Goal: Task Accomplishment & Management: Manage account settings

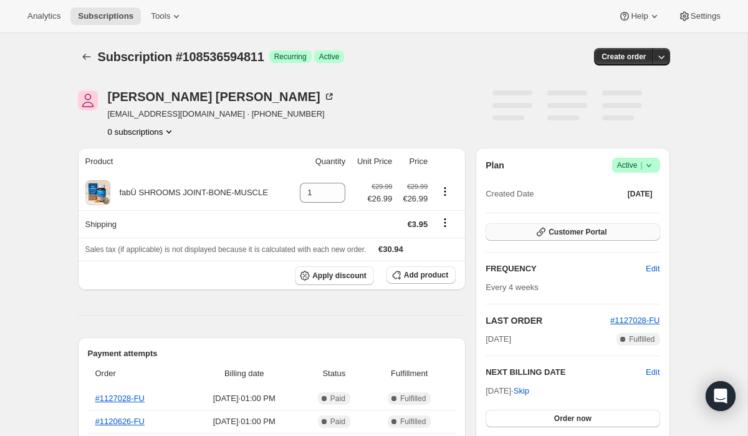
click at [577, 234] on span "Customer Portal" at bounding box center [578, 232] width 58 height 10
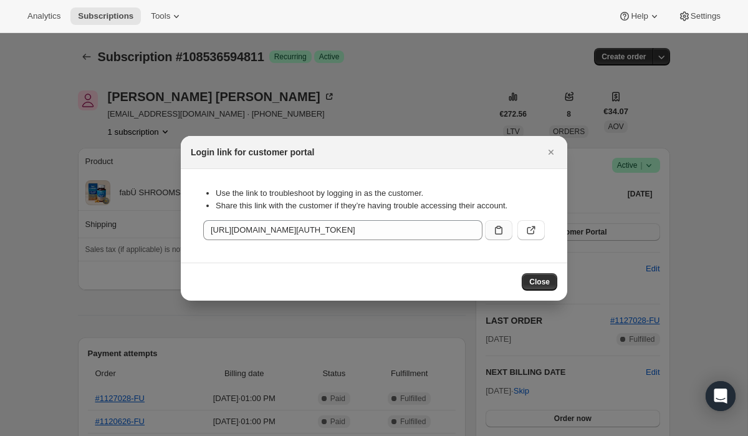
click at [506, 229] on button ":rc0:" at bounding box center [498, 230] width 27 height 20
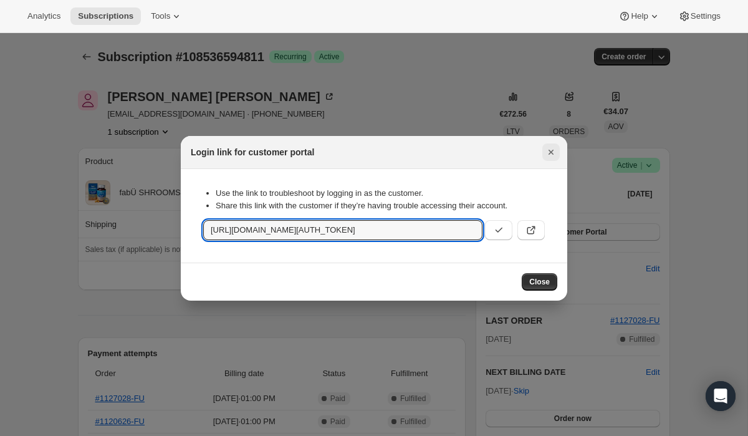
click at [554, 151] on icon "Close" at bounding box center [551, 152] width 12 height 12
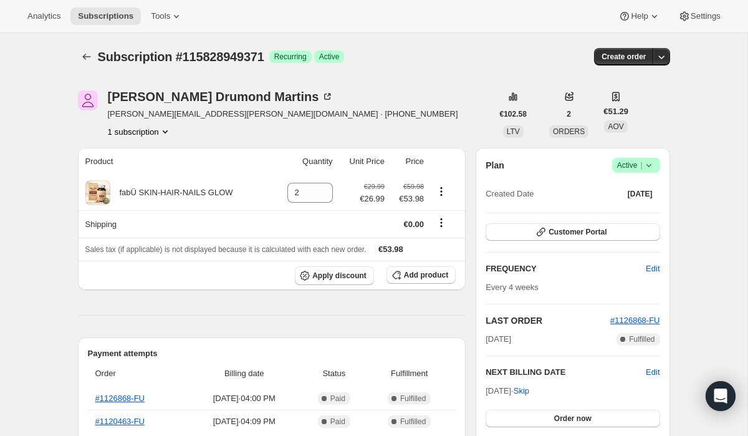
click at [627, 170] on span "Active |" at bounding box center [636, 165] width 38 height 12
click at [622, 216] on span "Cancel subscription" at bounding box center [632, 211] width 70 height 12
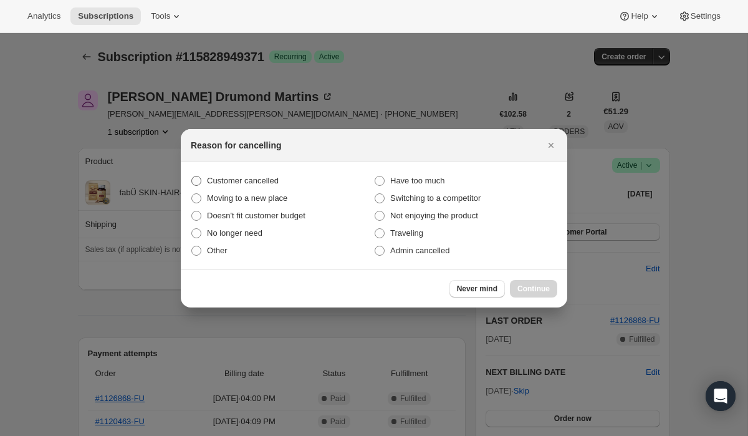
click at [317, 179] on label "Customer cancelled" at bounding box center [282, 180] width 183 height 17
click at [192, 176] on input "Customer cancelled" at bounding box center [191, 176] width 1 height 1
radio input "true"
click at [534, 291] on span "Continue" at bounding box center [534, 289] width 32 height 10
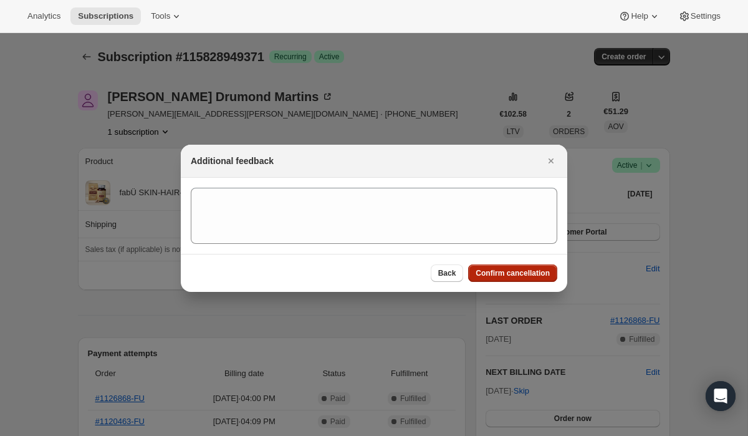
click at [481, 269] on span "Confirm cancellation" at bounding box center [513, 273] width 74 height 10
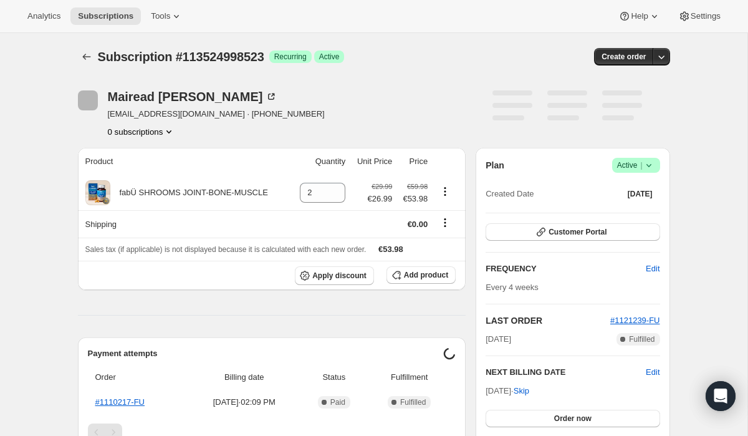
click at [617, 169] on span "Active |" at bounding box center [636, 165] width 38 height 12
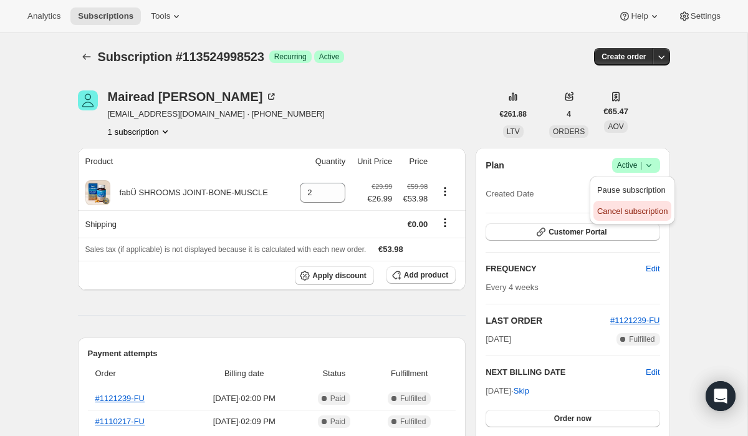
click at [621, 213] on span "Cancel subscription" at bounding box center [632, 210] width 70 height 9
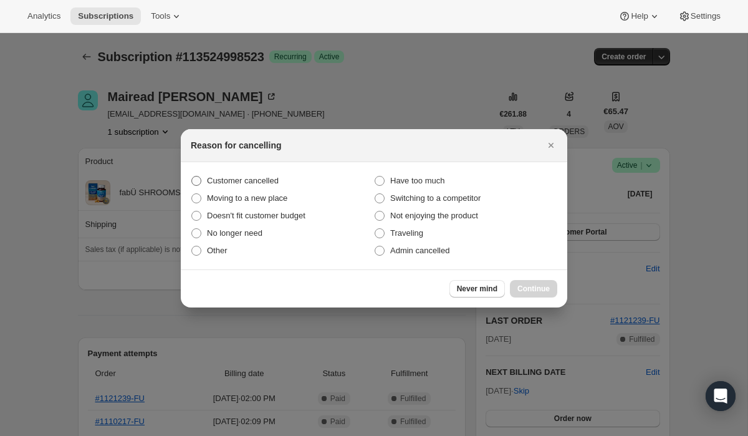
click at [330, 174] on label "Customer cancelled" at bounding box center [282, 180] width 183 height 17
click at [192, 176] on input "Customer cancelled" at bounding box center [191, 176] width 1 height 1
radio input "true"
click at [552, 288] on button "Continue" at bounding box center [533, 288] width 47 height 17
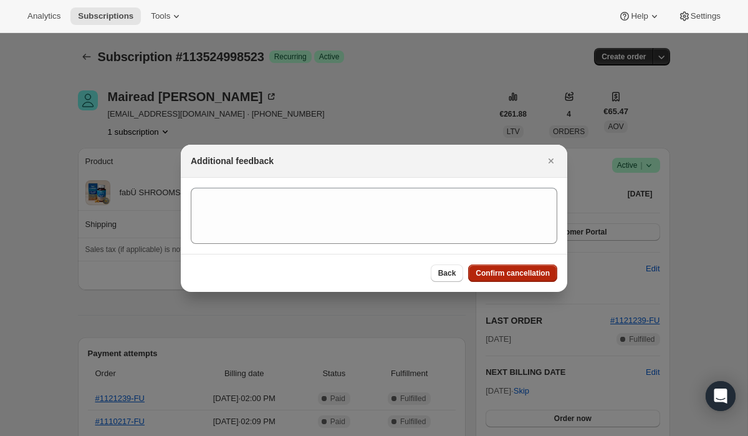
click at [511, 274] on span "Confirm cancellation" at bounding box center [513, 273] width 74 height 10
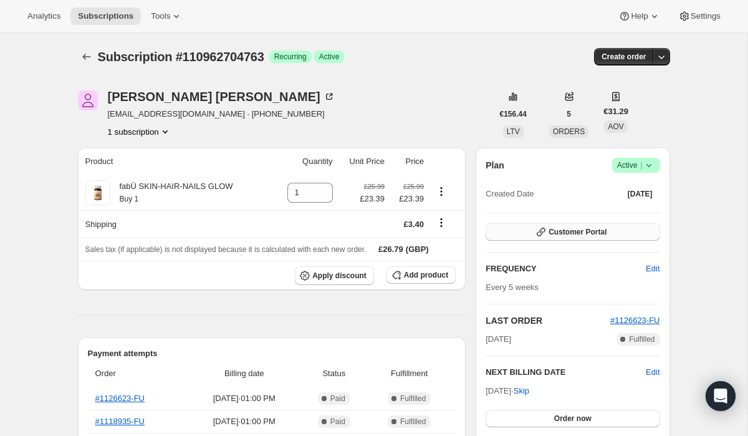
click at [584, 239] on button "Customer Portal" at bounding box center [573, 231] width 174 height 17
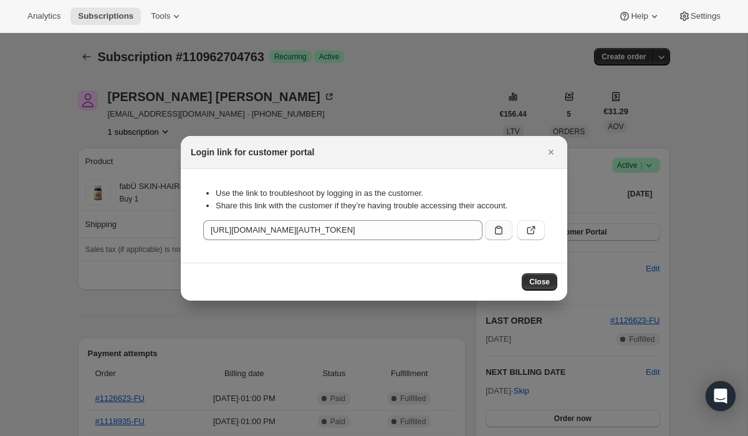
click at [496, 230] on icon ":rc0:" at bounding box center [499, 230] width 12 height 12
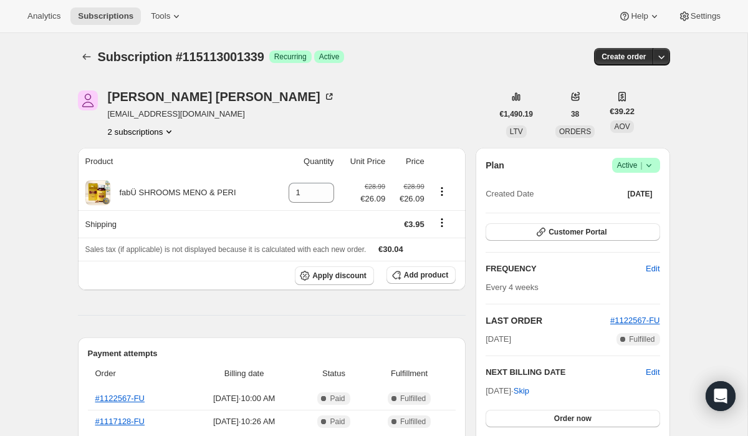
click at [637, 157] on div "Plan Success Active | Created Date [DATE] Customer Portal FREQUENCY Edit Every …" at bounding box center [573, 309] width 194 height 322
click at [637, 167] on span "Active |" at bounding box center [636, 165] width 38 height 12
click at [624, 206] on span "Cancel subscription" at bounding box center [632, 210] width 70 height 9
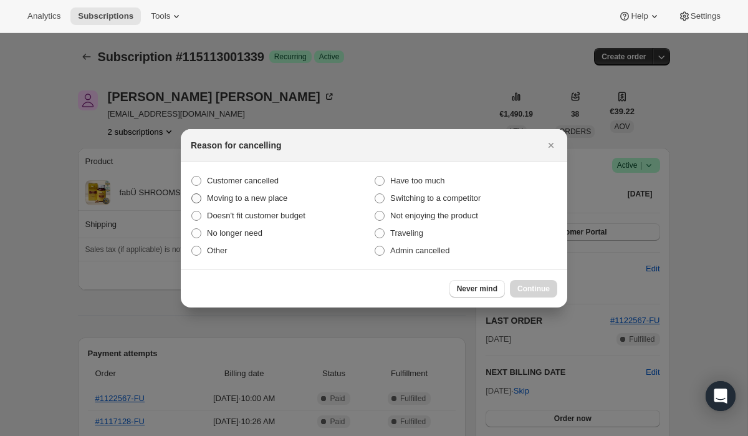
click at [302, 195] on label "Moving to a new place" at bounding box center [282, 198] width 183 height 17
click at [192, 194] on input "Moving to a new place" at bounding box center [191, 193] width 1 height 1
radio input "true"
click at [302, 180] on label "Customer cancelled" at bounding box center [282, 180] width 183 height 17
click at [192, 176] on input "Customer cancelled" at bounding box center [191, 176] width 1 height 1
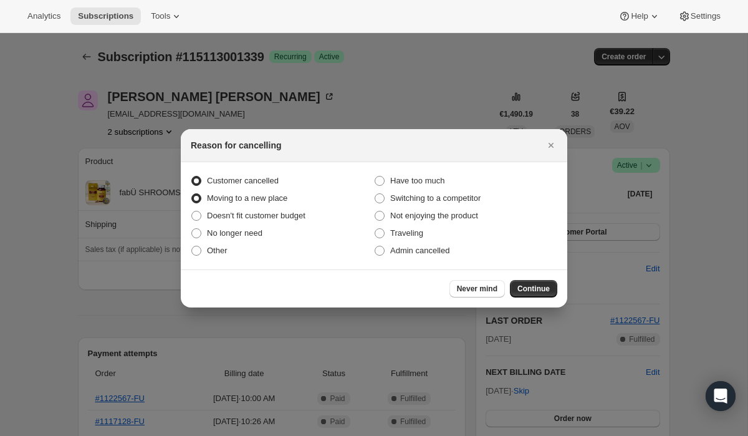
radio input "true"
radio input "false"
click at [530, 293] on button "Continue" at bounding box center [533, 288] width 47 height 17
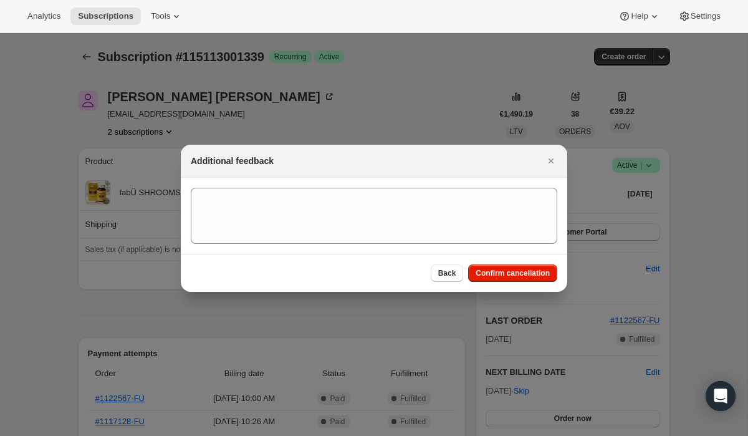
click at [524, 283] on div "Back Confirm cancellation" at bounding box center [374, 273] width 387 height 38
click at [520, 275] on span "Confirm cancellation" at bounding box center [513, 273] width 74 height 10
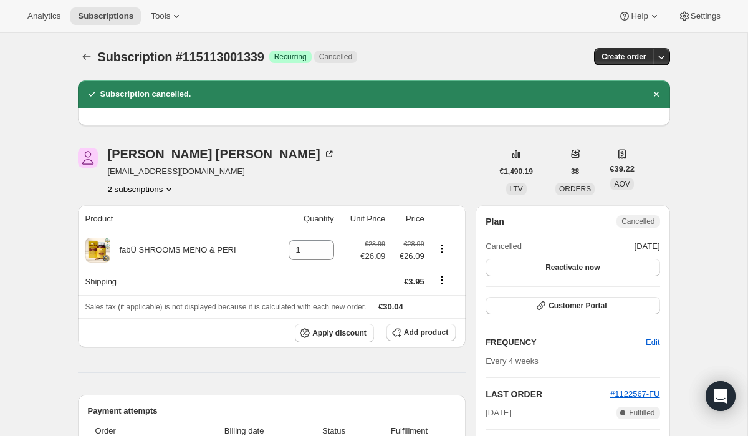
click at [152, 190] on button "2 subscriptions" at bounding box center [142, 189] width 68 height 12
click at [153, 238] on span "15487631684" at bounding box center [142, 234] width 91 height 12
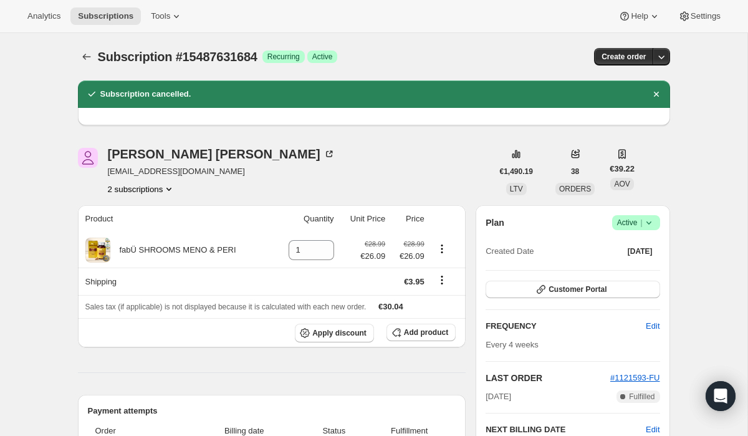
click at [628, 221] on span "Active |" at bounding box center [636, 222] width 38 height 12
click at [614, 270] on span "Cancel subscription" at bounding box center [632, 268] width 70 height 9
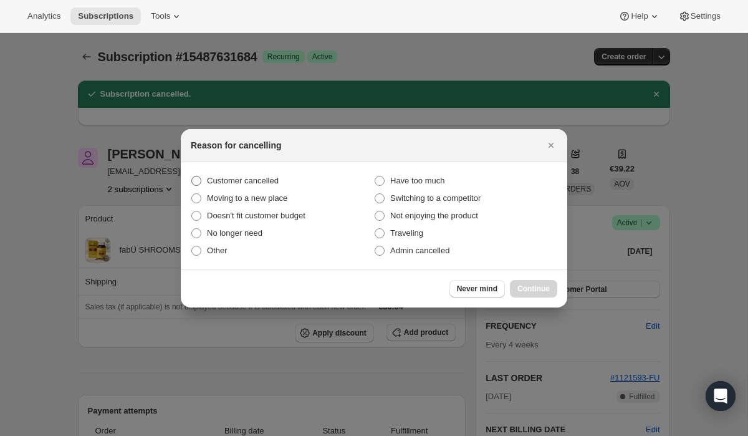
click at [253, 176] on span "Customer cancelled" at bounding box center [243, 180] width 72 height 9
click at [192, 176] on input "Customer cancelled" at bounding box center [191, 176] width 1 height 1
radio input "true"
click at [528, 285] on span "Continue" at bounding box center [534, 289] width 32 height 10
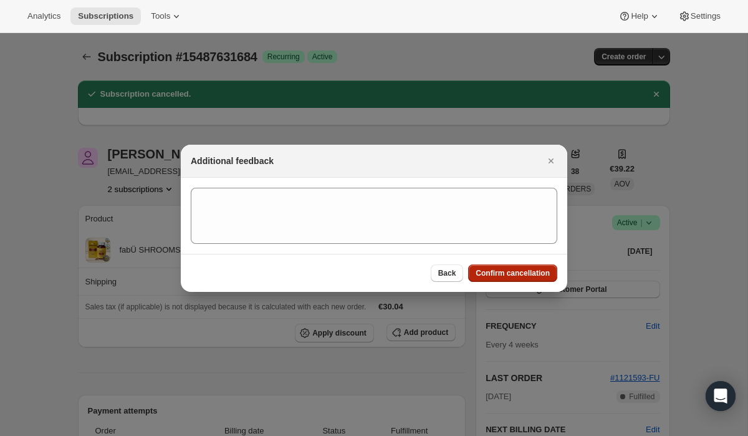
click at [523, 276] on span "Confirm cancellation" at bounding box center [513, 273] width 74 height 10
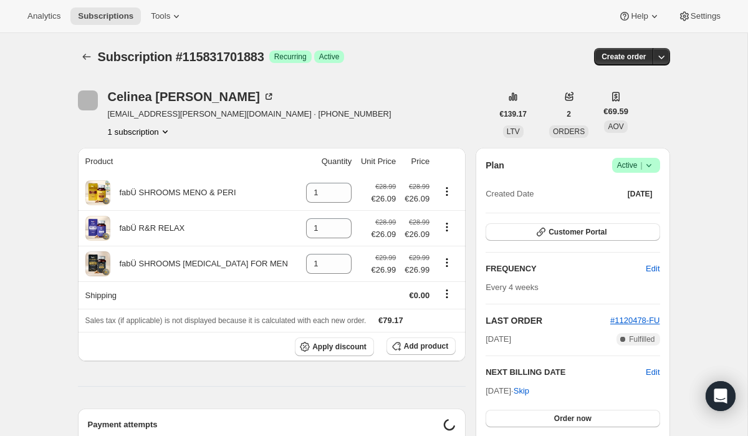
click at [628, 157] on div "Plan Success Active | Created Date Jul 29, 2025 Customer Portal FREQUENCY Edit …" at bounding box center [573, 309] width 194 height 322
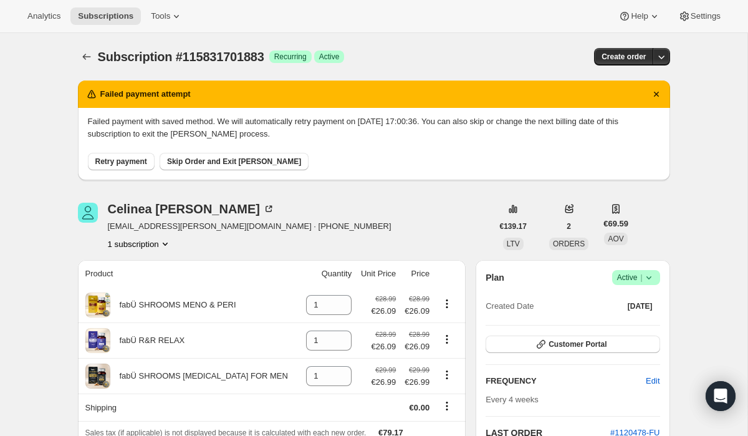
click at [624, 287] on div "Plan Success Active | Created Date Jul 29, 2025" at bounding box center [573, 292] width 174 height 45
click at [624, 274] on span "Active |" at bounding box center [636, 277] width 38 height 12
click at [618, 326] on span "Cancel subscription" at bounding box center [632, 323] width 70 height 9
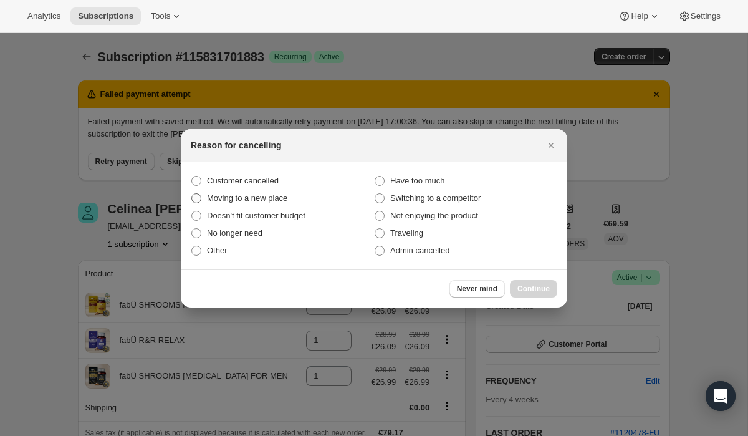
click at [331, 193] on label "Moving to a new place" at bounding box center [282, 198] width 183 height 17
click at [192, 193] on input "Moving to a new place" at bounding box center [191, 193] width 1 height 1
radio input "true"
click at [331, 180] on label "Customer cancelled" at bounding box center [282, 180] width 183 height 17
click at [192, 176] on input "Customer cancelled" at bounding box center [191, 176] width 1 height 1
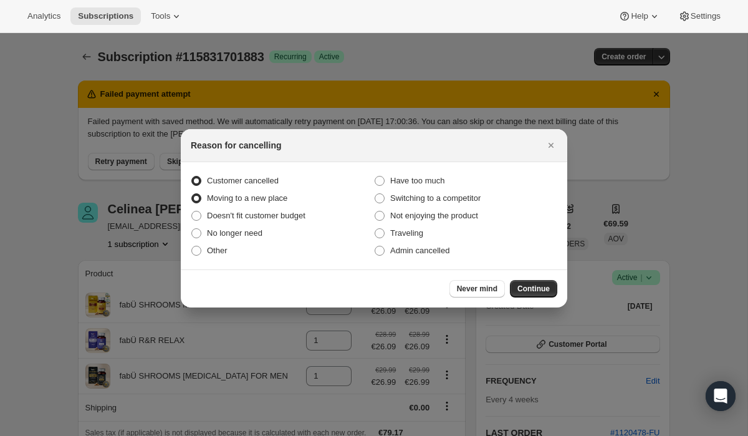
radio input "true"
radio input "false"
click at [536, 291] on span "Continue" at bounding box center [534, 289] width 32 height 10
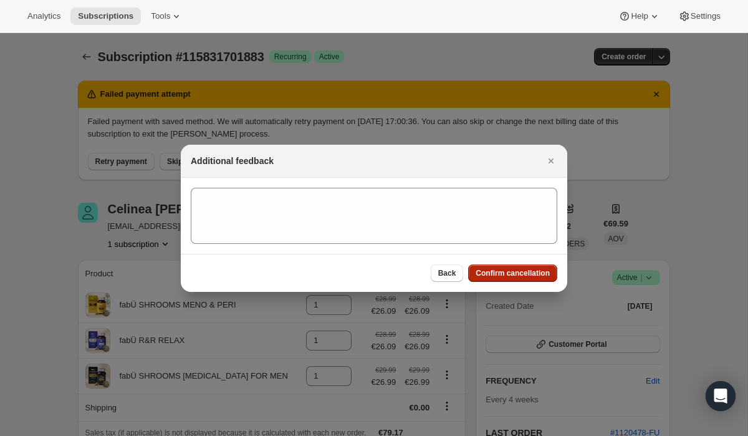
click at [498, 275] on span "Confirm cancellation" at bounding box center [513, 273] width 74 height 10
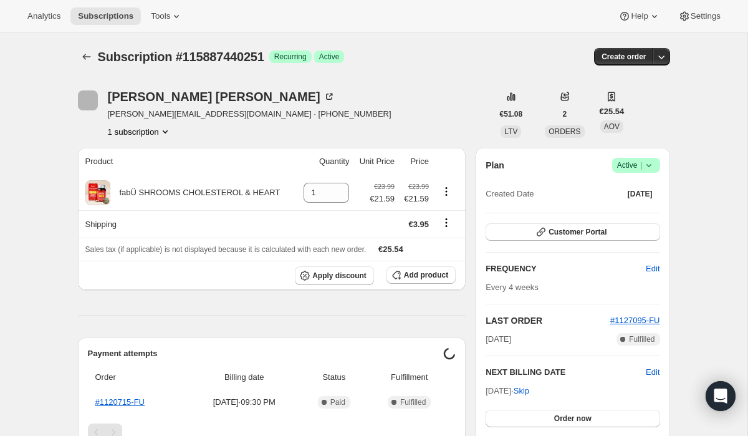
click at [627, 163] on span "Active |" at bounding box center [636, 165] width 38 height 12
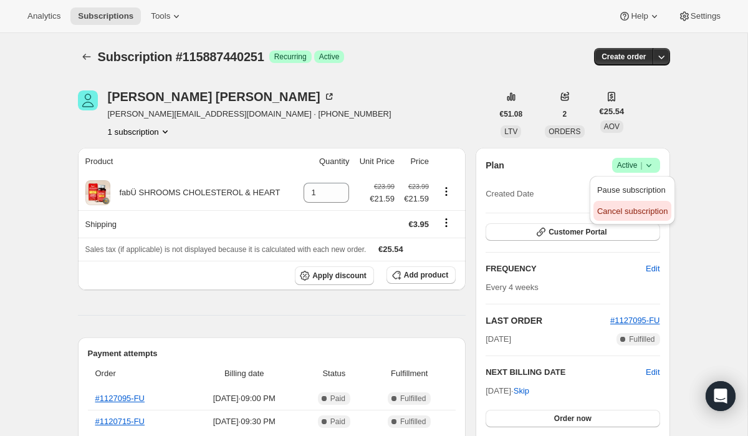
click at [620, 211] on span "Cancel subscription" at bounding box center [632, 210] width 70 height 9
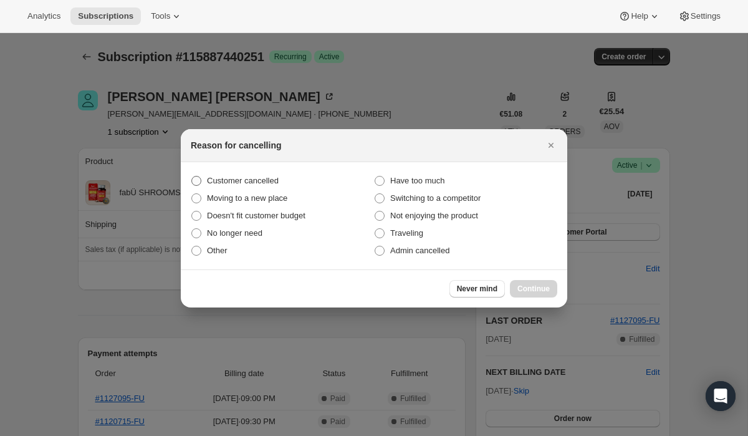
click at [326, 185] on label "Customer cancelled" at bounding box center [282, 180] width 183 height 17
click at [192, 176] on input "Customer cancelled" at bounding box center [191, 176] width 1 height 1
radio input "true"
click at [518, 287] on span "Continue" at bounding box center [534, 289] width 32 height 10
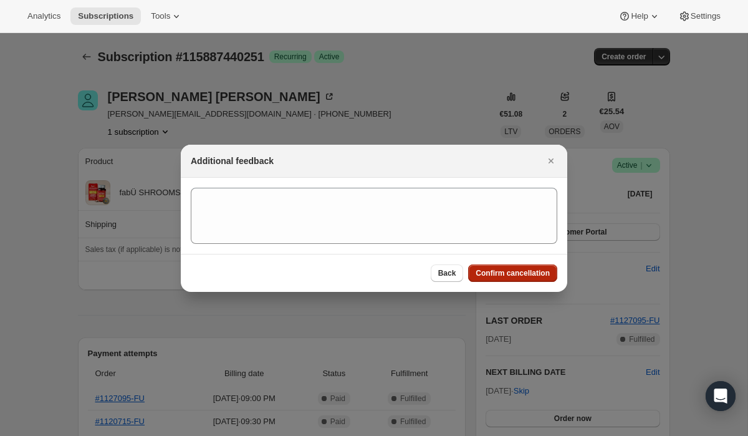
click at [508, 279] on button "Confirm cancellation" at bounding box center [512, 272] width 89 height 17
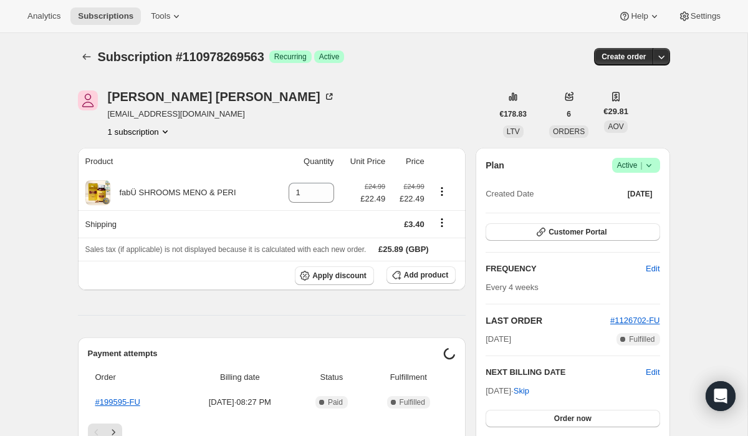
click at [625, 158] on span "Success Active |" at bounding box center [636, 165] width 48 height 15
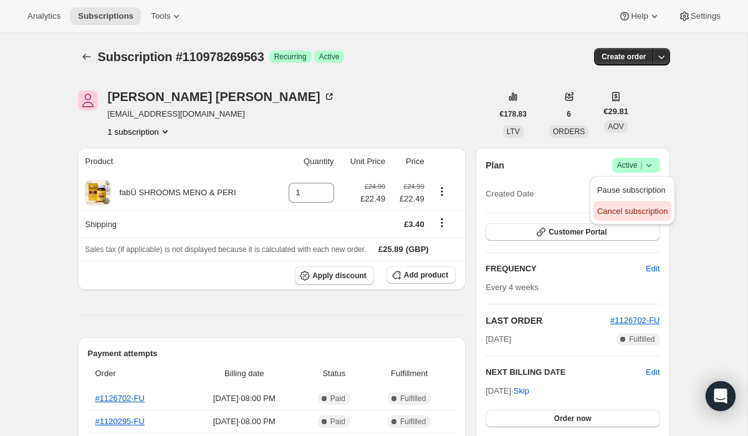
click at [616, 208] on span "Cancel subscription" at bounding box center [632, 210] width 70 height 9
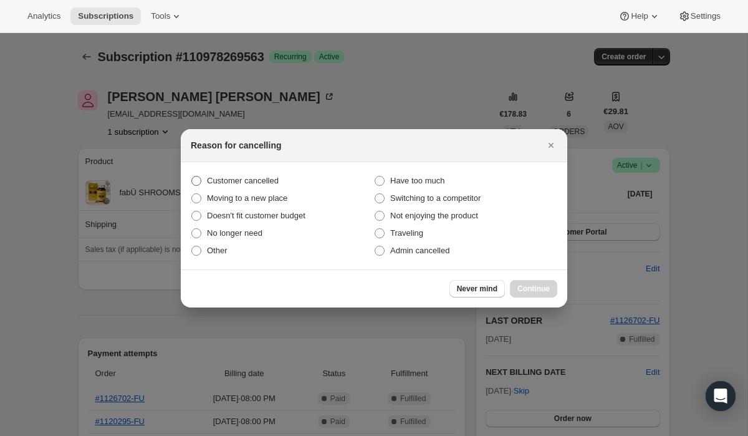
click at [292, 177] on label "Customer cancelled" at bounding box center [282, 180] width 183 height 17
click at [192, 176] on input "Customer cancelled" at bounding box center [191, 176] width 1 height 1
radio input "true"
click at [536, 283] on button "Continue" at bounding box center [533, 288] width 47 height 17
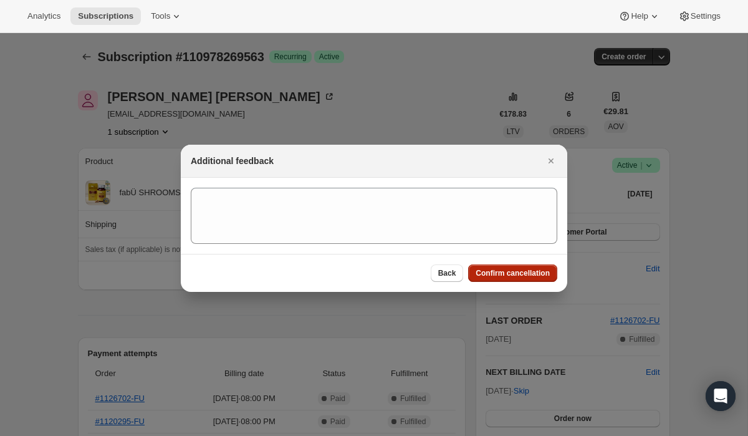
click at [487, 267] on button "Confirm cancellation" at bounding box center [512, 272] width 89 height 17
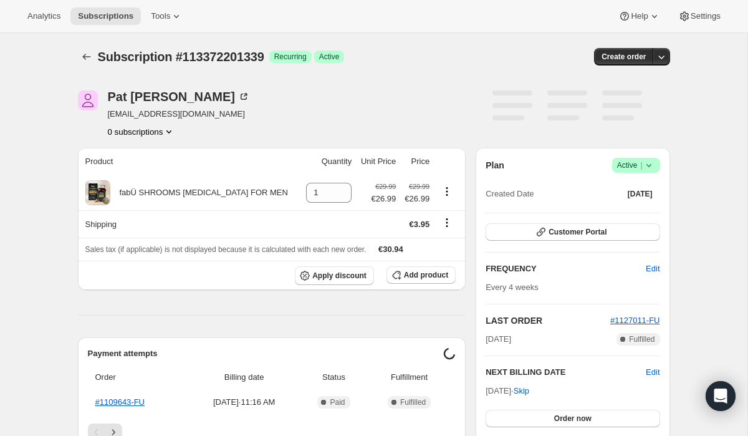
click at [636, 164] on span "Active |" at bounding box center [636, 165] width 38 height 12
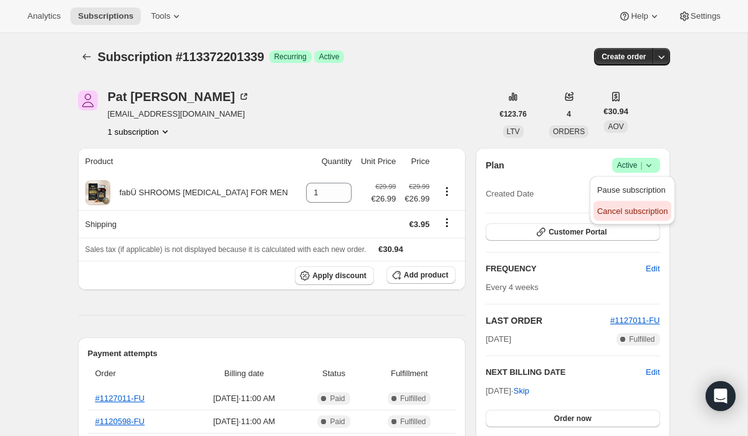
click at [624, 208] on span "Cancel subscription" at bounding box center [632, 210] width 70 height 9
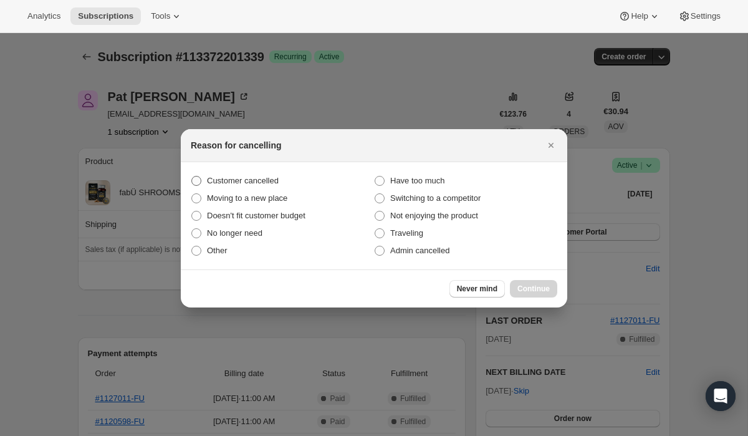
click at [284, 180] on label "Customer cancelled" at bounding box center [282, 180] width 183 height 17
click at [192, 176] on input "Customer cancelled" at bounding box center [191, 176] width 1 height 1
radio input "true"
click at [525, 291] on span "Continue" at bounding box center [534, 289] width 32 height 10
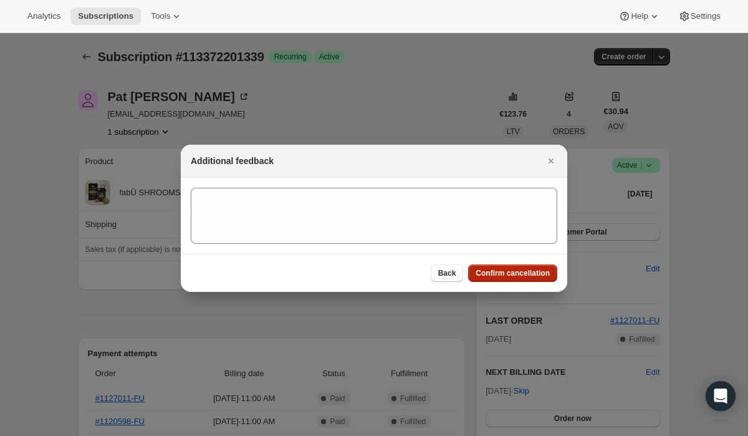
click at [509, 279] on button "Confirm cancellation" at bounding box center [512, 272] width 89 height 17
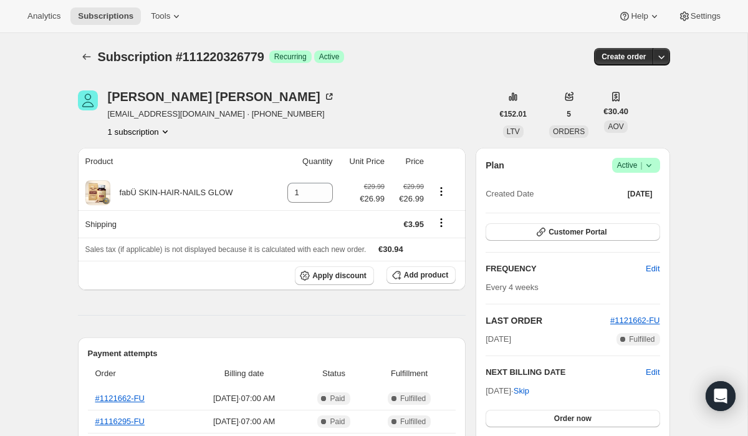
click at [642, 168] on span "|" at bounding box center [641, 165] width 2 height 10
drag, startPoint x: 622, startPoint y: 213, endPoint x: 535, endPoint y: 71, distance: 166.3
click at [574, 228] on span "Customer Portal" at bounding box center [578, 232] width 58 height 10
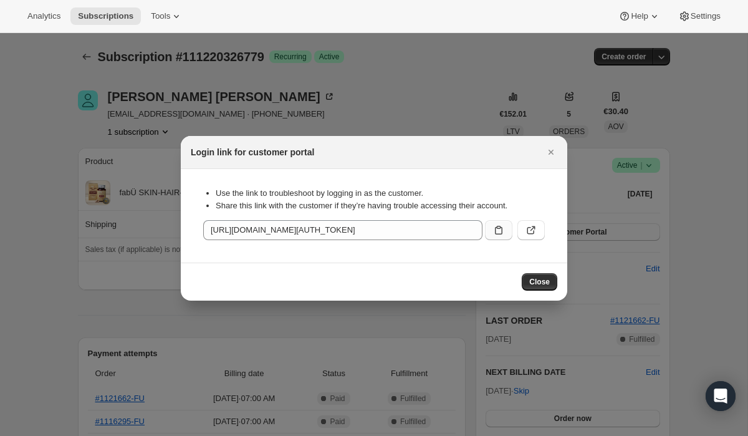
click at [500, 234] on icon ":rc0:" at bounding box center [499, 230] width 12 height 12
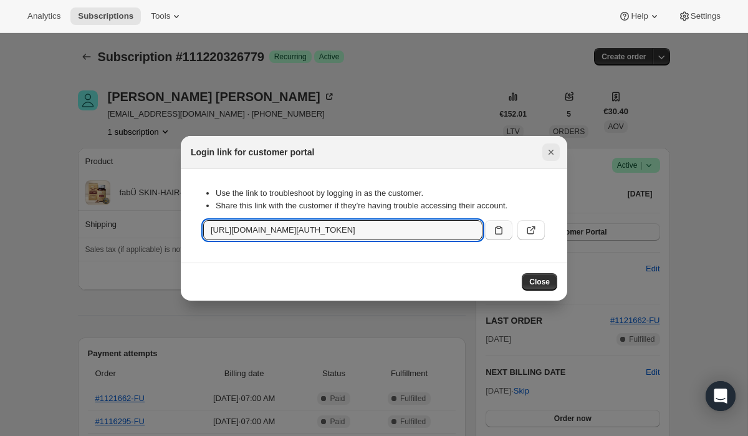
click at [555, 153] on icon "Close" at bounding box center [551, 152] width 12 height 12
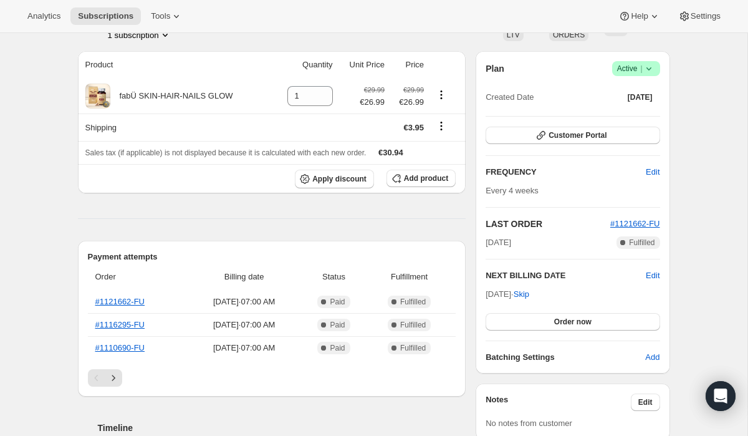
scroll to position [99, 0]
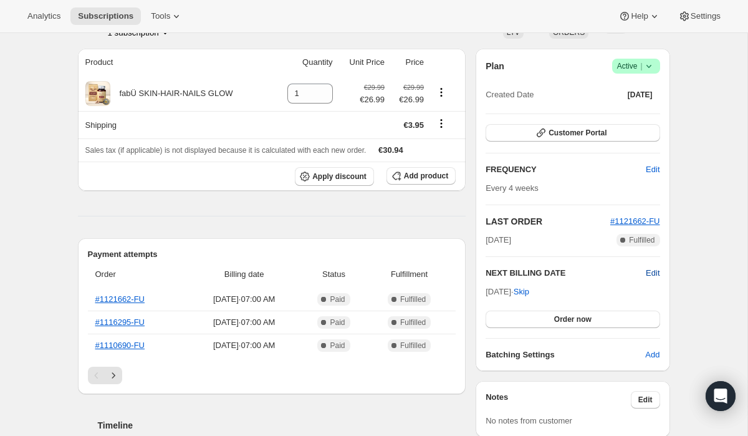
click at [650, 273] on span "Edit" at bounding box center [653, 273] width 14 height 12
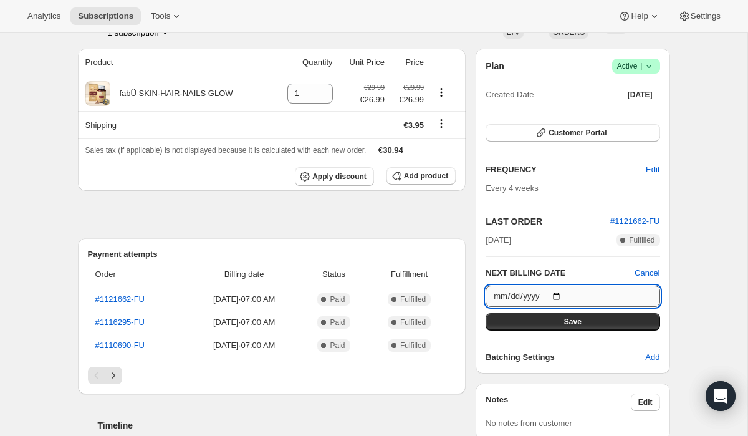
click at [564, 293] on input "2025-09-02" at bounding box center [573, 296] width 174 height 21
type input "2025-09-11"
click at [550, 324] on button "Save" at bounding box center [573, 321] width 174 height 17
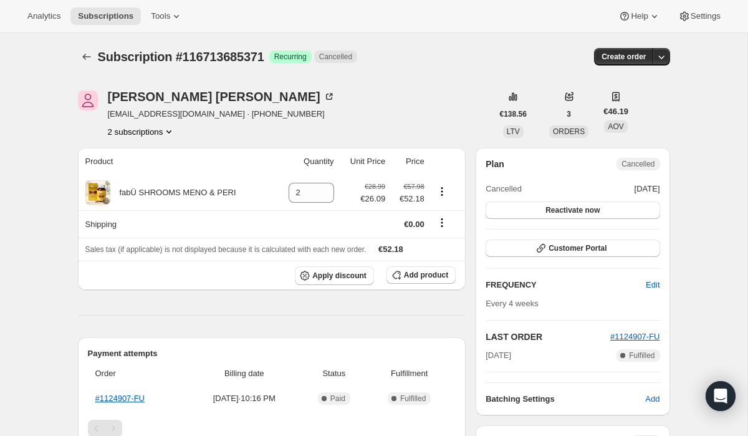
click at [135, 130] on button "2 subscriptions" at bounding box center [142, 131] width 68 height 12
click at [141, 163] on button "114041553275" at bounding box center [141, 155] width 99 height 20
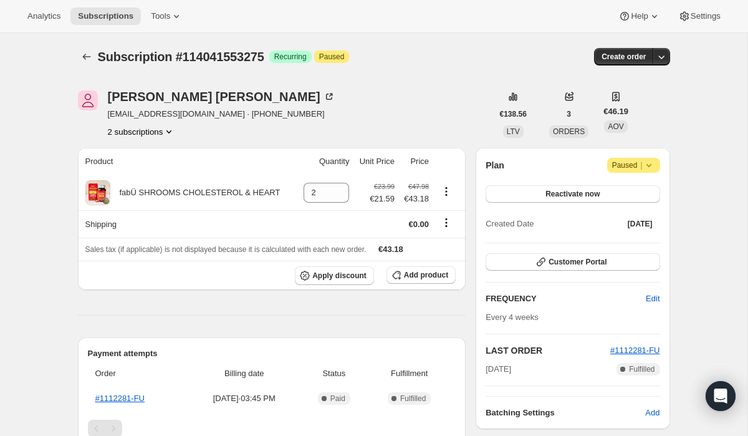
click at [169, 135] on icon "Product actions" at bounding box center [169, 131] width 12 height 12
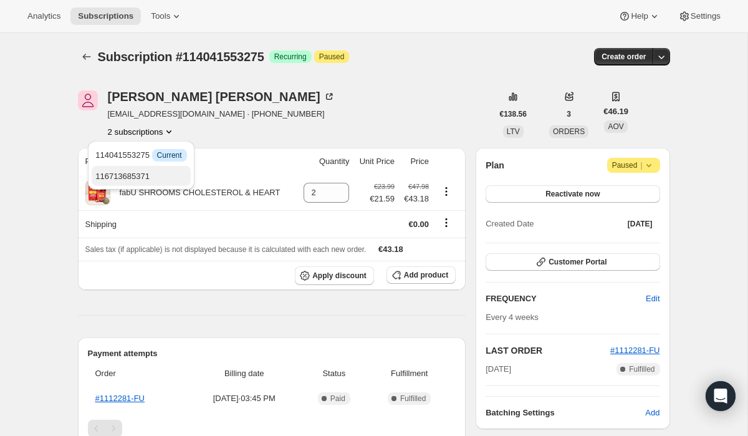
click at [164, 178] on span "116713685371" at bounding box center [140, 176] width 91 height 12
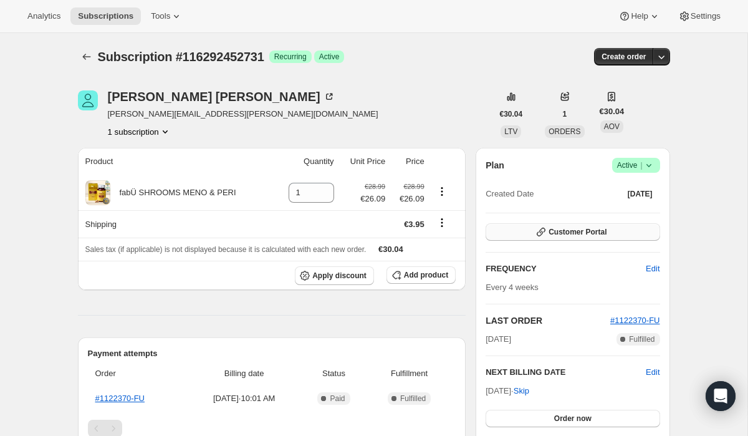
click at [607, 233] on span "Customer Portal" at bounding box center [578, 232] width 58 height 10
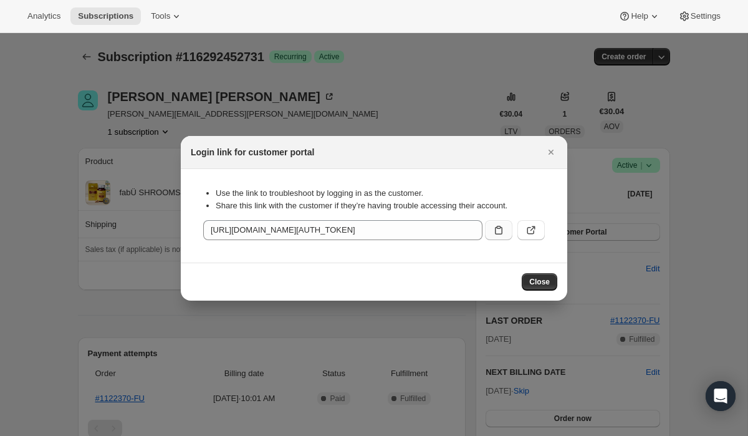
click at [498, 225] on icon ":rbt:" at bounding box center [499, 230] width 12 height 12
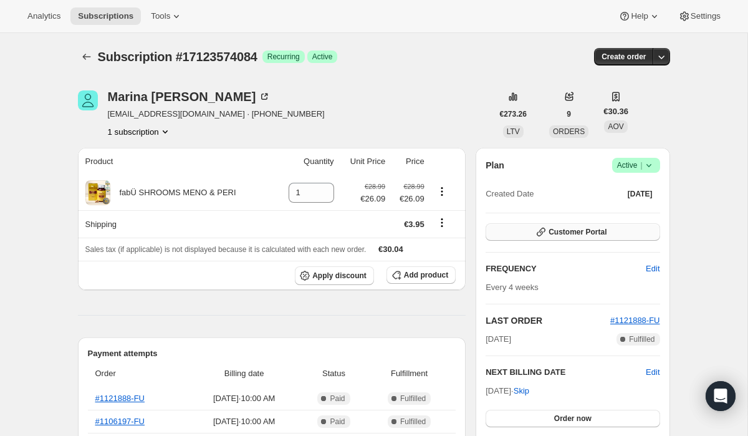
click at [579, 233] on span "Customer Portal" at bounding box center [578, 232] width 58 height 10
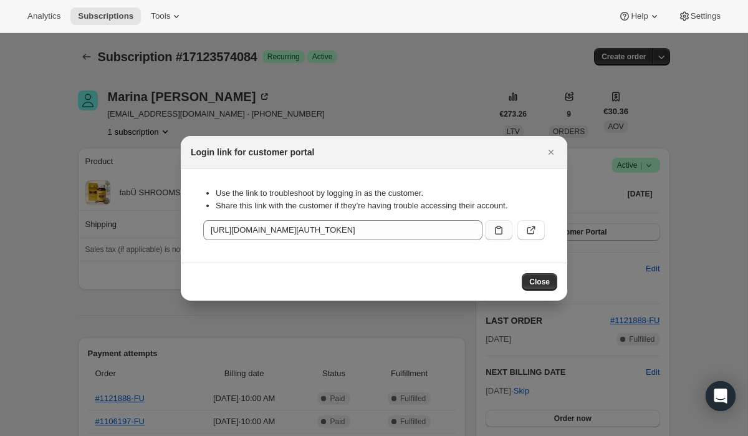
click at [508, 229] on button ":rc0:" at bounding box center [498, 230] width 27 height 20
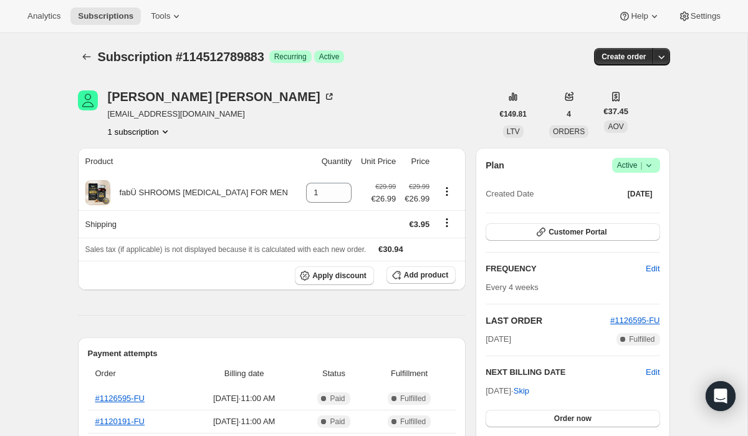
click at [630, 165] on span "Active |" at bounding box center [636, 165] width 38 height 12
click at [609, 221] on div "Pause subscription Cancel subscription" at bounding box center [632, 200] width 85 height 49
click at [612, 214] on span "Cancel subscription" at bounding box center [632, 210] width 70 height 9
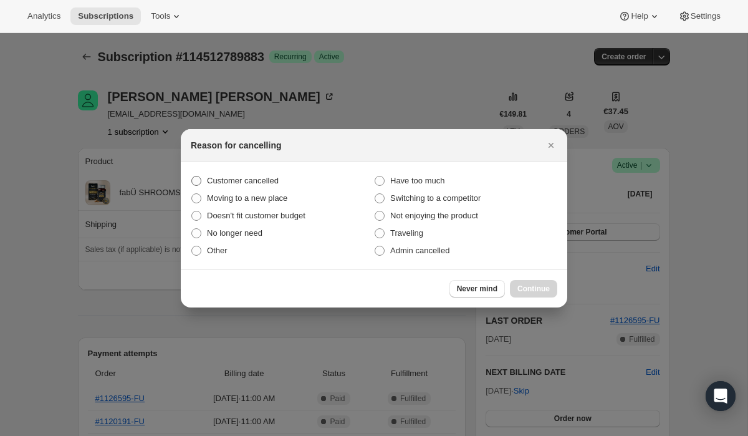
click at [327, 175] on label "Customer cancelled" at bounding box center [282, 180] width 183 height 17
click at [192, 176] on input "Customer cancelled" at bounding box center [191, 176] width 1 height 1
radio input "true"
click at [532, 298] on div "Never mind Continue" at bounding box center [374, 288] width 387 height 38
click at [532, 291] on span "Continue" at bounding box center [534, 289] width 32 height 10
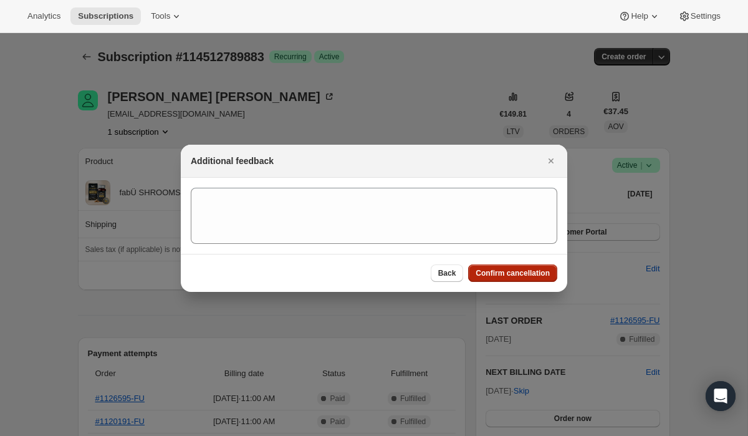
click at [481, 271] on span "Confirm cancellation" at bounding box center [513, 273] width 74 height 10
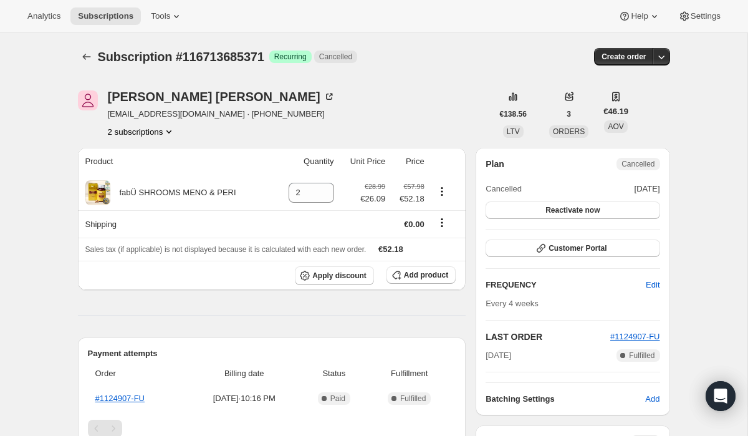
click at [155, 127] on button "2 subscriptions" at bounding box center [142, 131] width 68 height 12
click at [150, 154] on span "114041553275" at bounding box center [123, 154] width 54 height 9
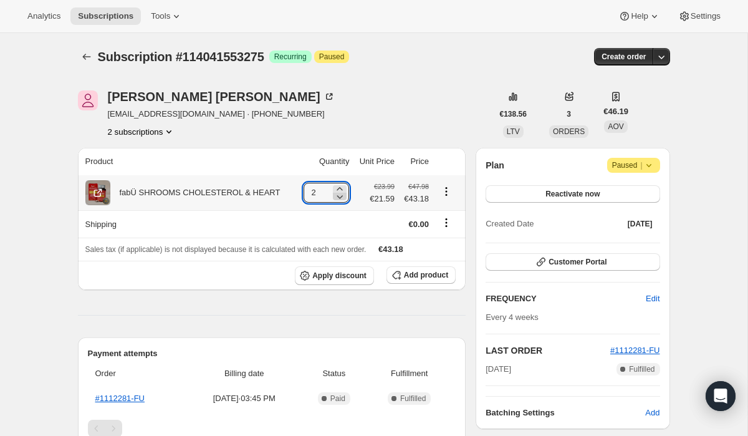
click at [338, 200] on icon at bounding box center [340, 196] width 12 height 12
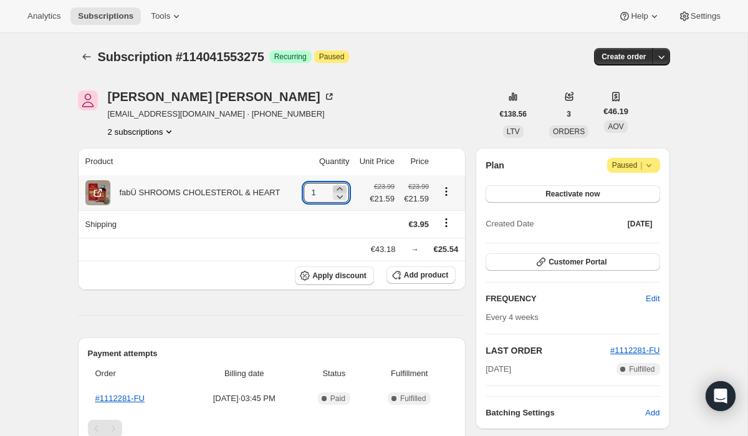
click at [337, 186] on icon at bounding box center [340, 189] width 12 height 12
type input "2"
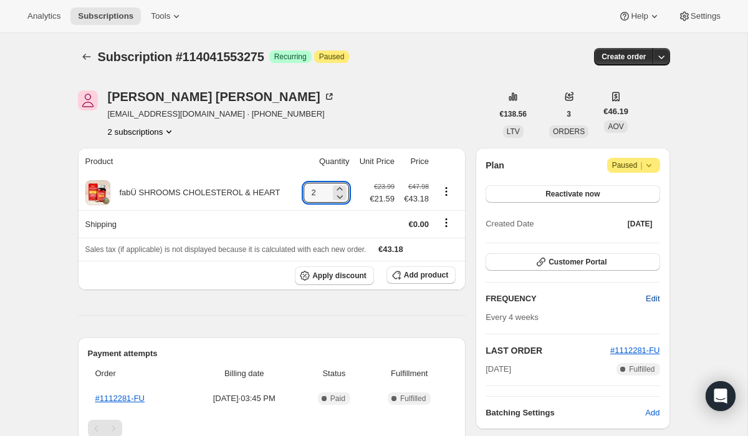
click at [655, 294] on span "Edit" at bounding box center [653, 298] width 14 height 12
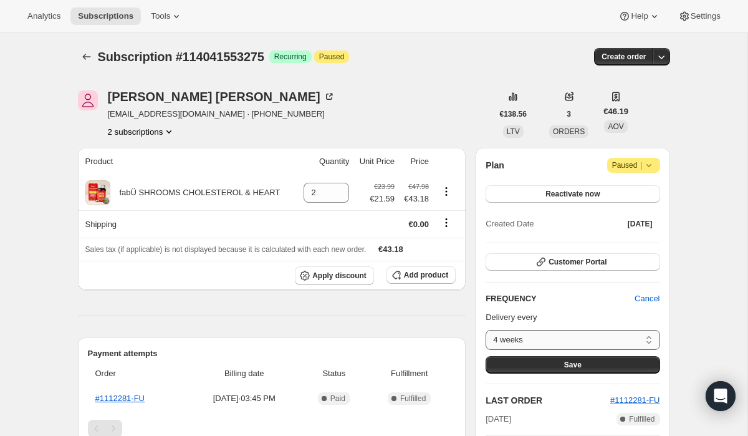
click at [587, 335] on select "4 weeks Custom..." at bounding box center [573, 340] width 174 height 20
select select "custom"
click at [486, 330] on select "4 weeks Custom..." at bounding box center [573, 340] width 174 height 20
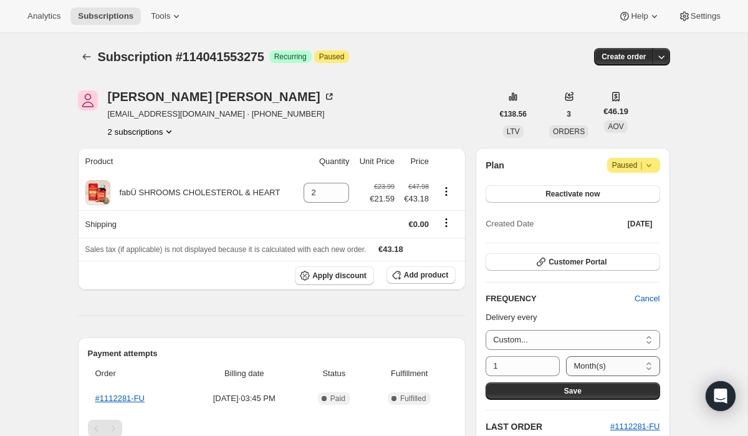
click at [582, 368] on select "Day(s) Week(s) Month(s) Year(s)" at bounding box center [613, 366] width 94 height 20
select select "WEEK"
click at [566, 356] on select "Day(s) Week(s) Month(s) Year(s)" at bounding box center [613, 366] width 94 height 20
click at [523, 368] on input "1" at bounding box center [514, 366] width 56 height 20
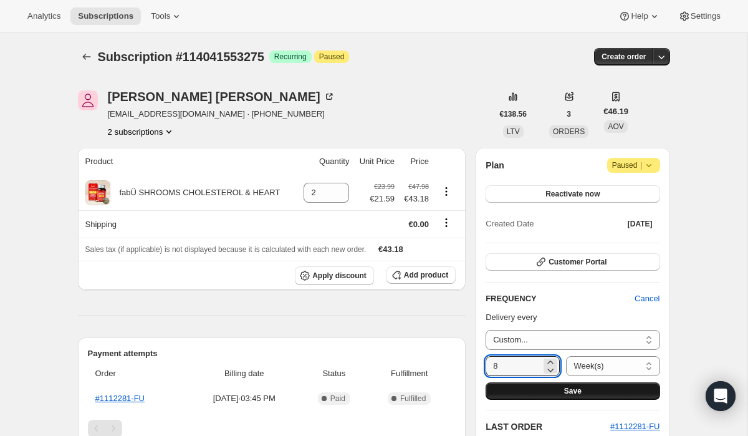
type input "8"
click at [569, 391] on span "Save" at bounding box center [572, 391] width 17 height 10
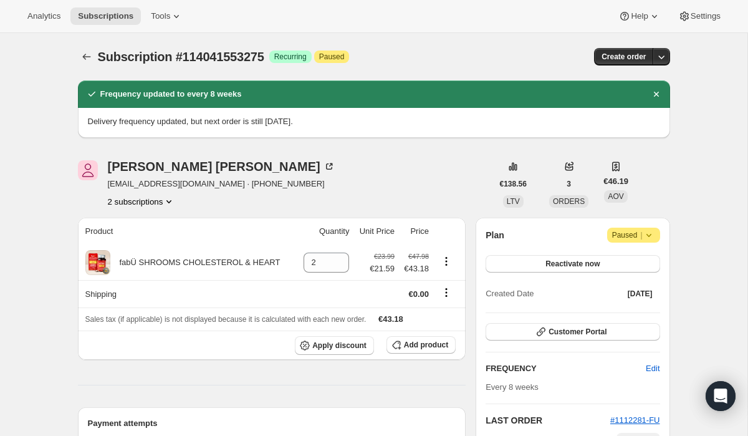
click at [622, 239] on span "Paused |" at bounding box center [633, 235] width 43 height 12
click at [541, 267] on button "Reactivate now" at bounding box center [573, 263] width 174 height 17
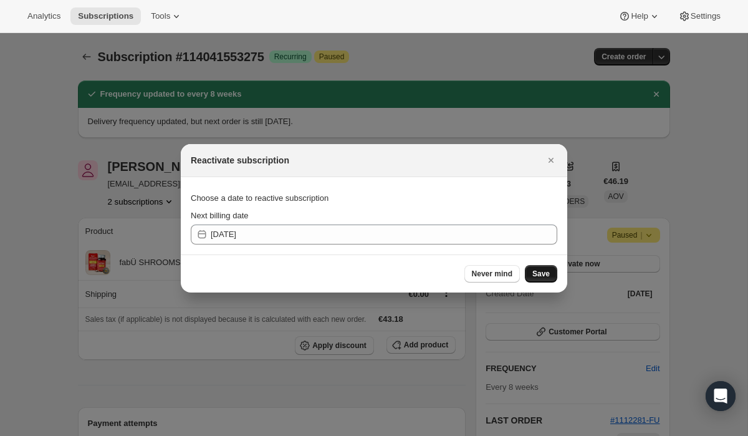
click at [539, 273] on span "Save" at bounding box center [541, 274] width 17 height 10
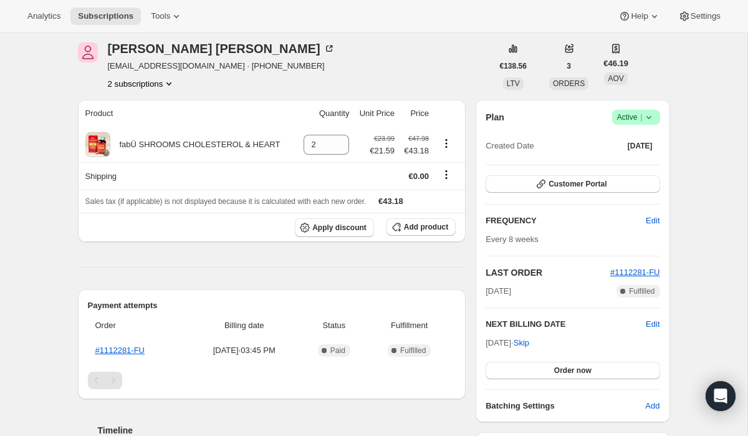
scroll to position [186, 0]
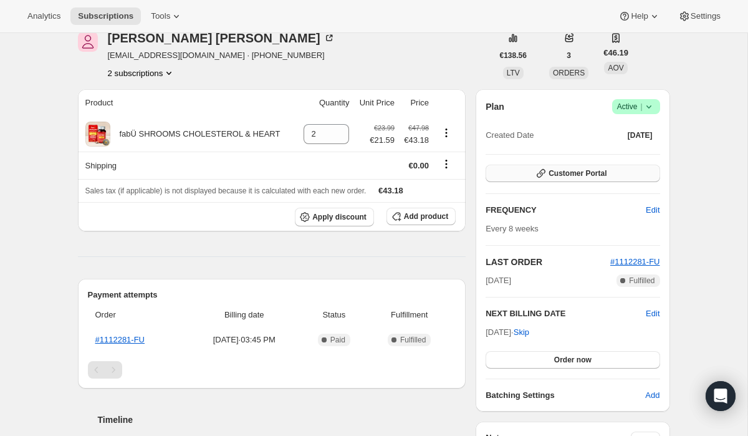
click at [588, 176] on span "Customer Portal" at bounding box center [578, 173] width 58 height 10
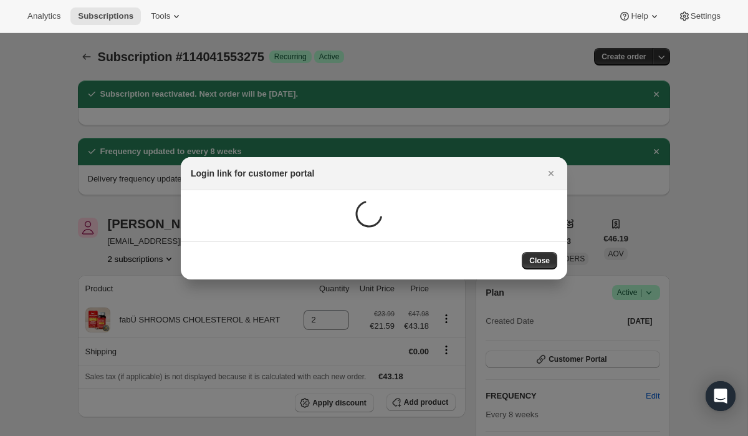
scroll to position [0, 0]
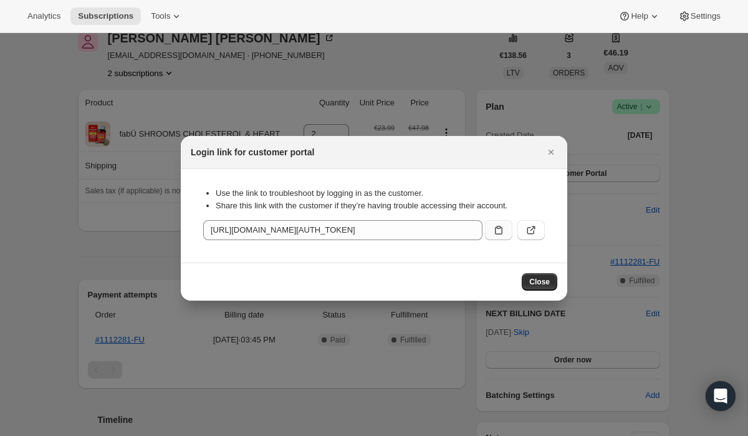
click at [495, 227] on icon ":rjk:" at bounding box center [499, 230] width 12 height 12
